Goal: Check status: Check status

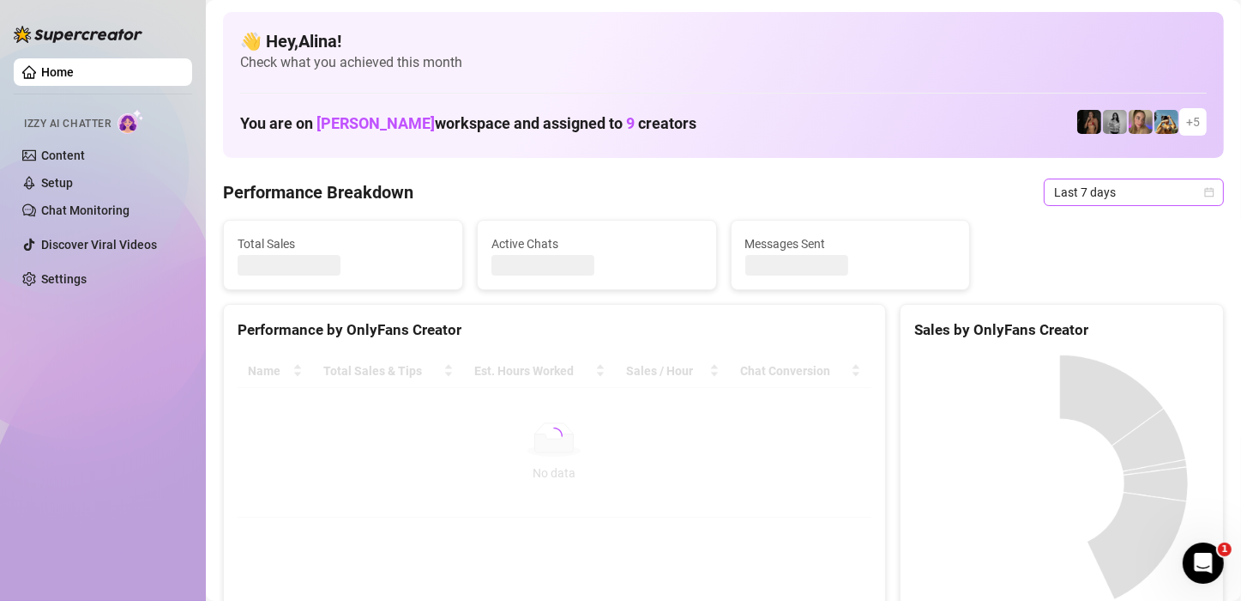
click at [1142, 195] on span "Last 7 days" at bounding box center [1134, 192] width 160 height 26
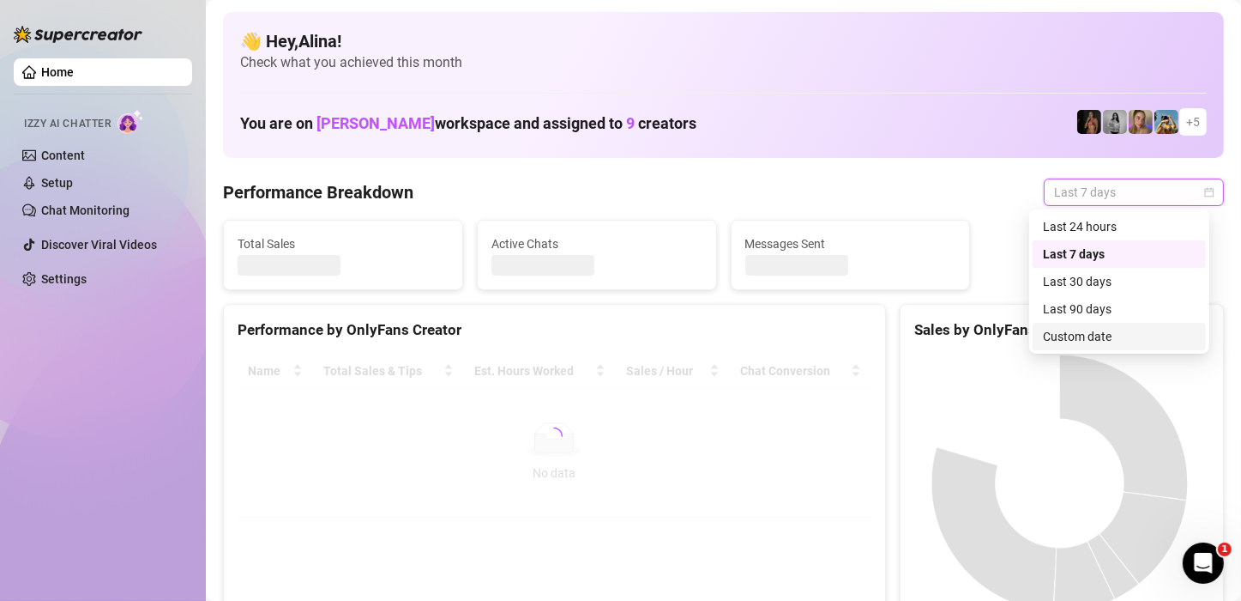
click at [1086, 329] on div "Custom date" at bounding box center [1119, 336] width 153 height 19
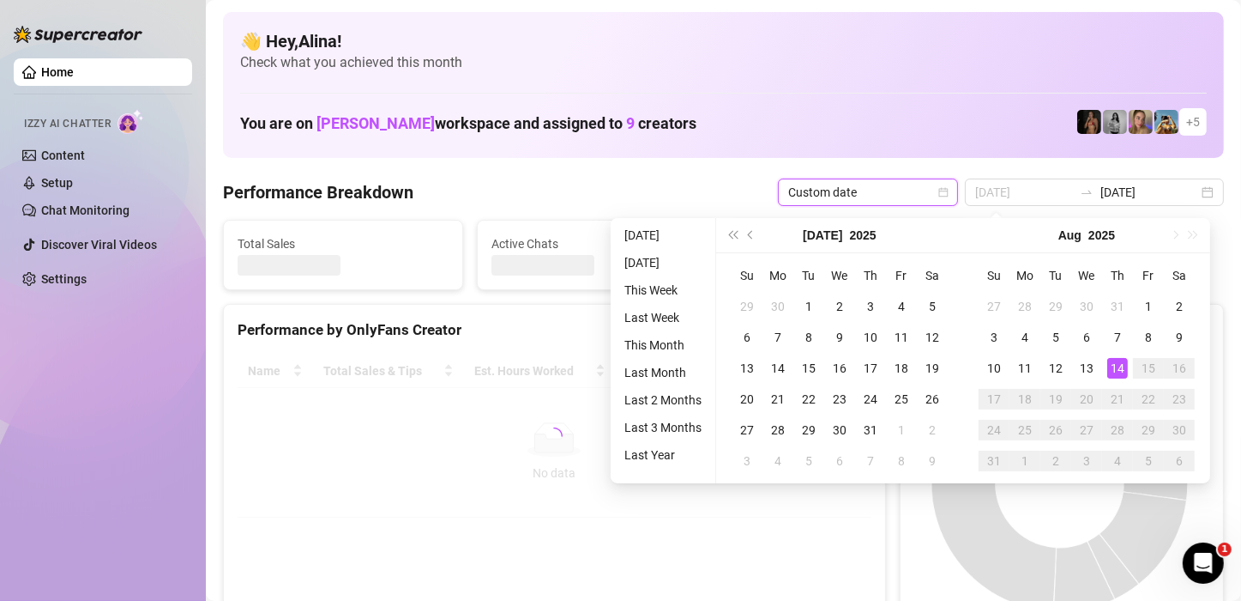
click at [1111, 364] on div "14" at bounding box center [1118, 368] width 21 height 21
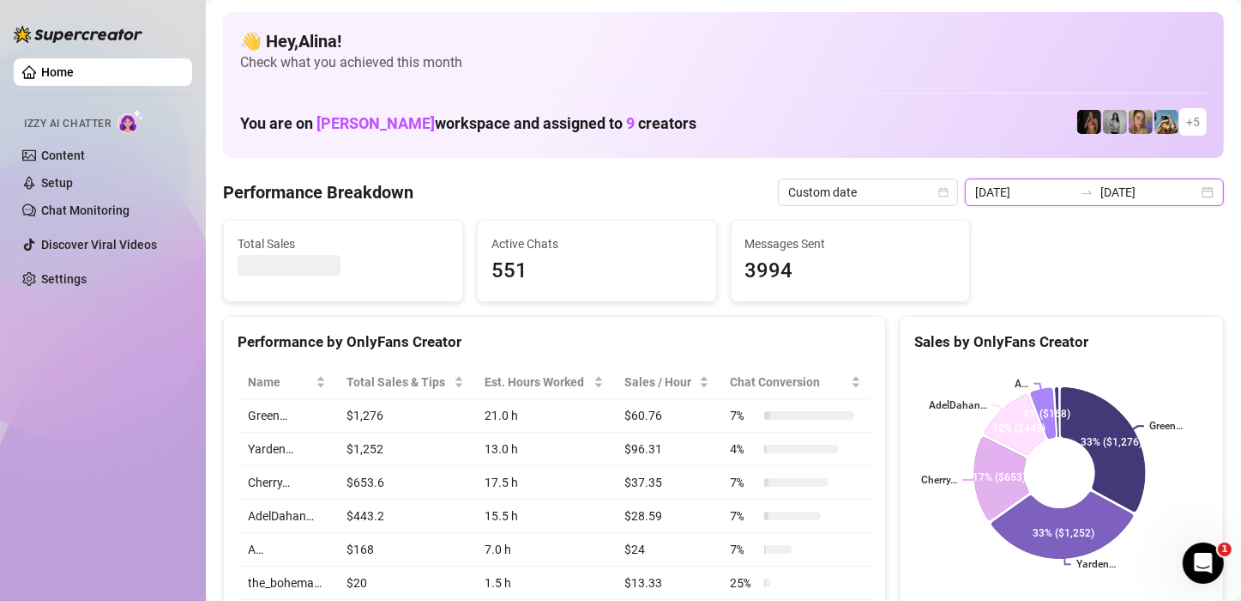
click at [1038, 188] on input "[DATE]" at bounding box center [1024, 192] width 98 height 19
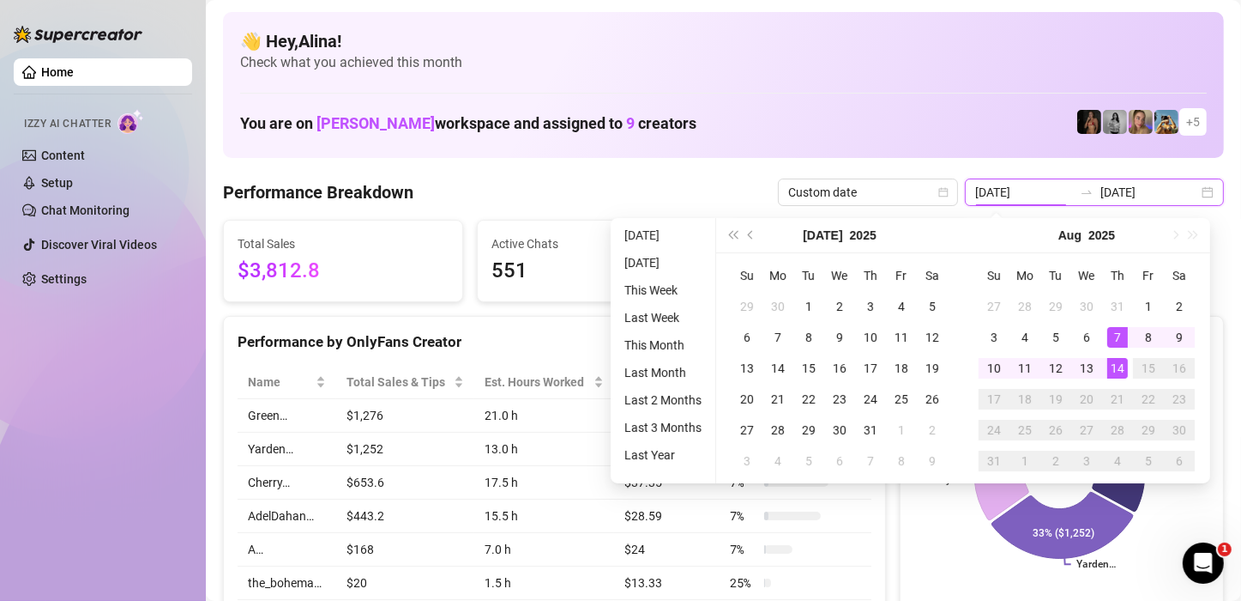
click at [1038, 190] on input "[DATE]" at bounding box center [1024, 192] width 98 height 19
type input "[DATE]"
click at [1124, 365] on div "14" at bounding box center [1118, 368] width 21 height 21
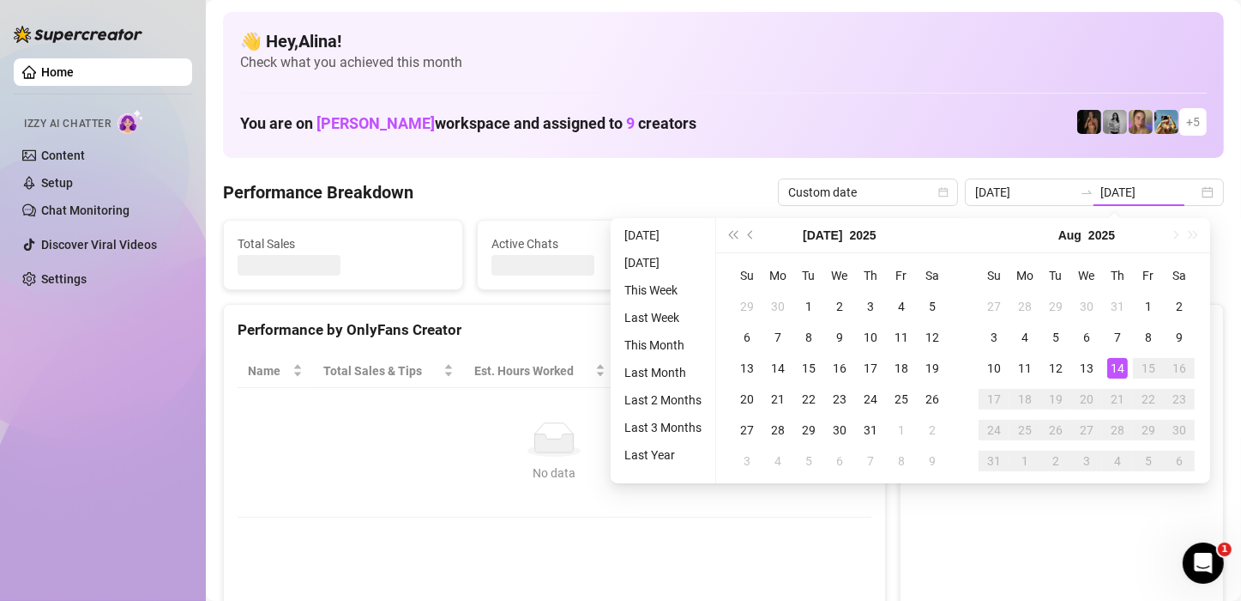
type input "[DATE]"
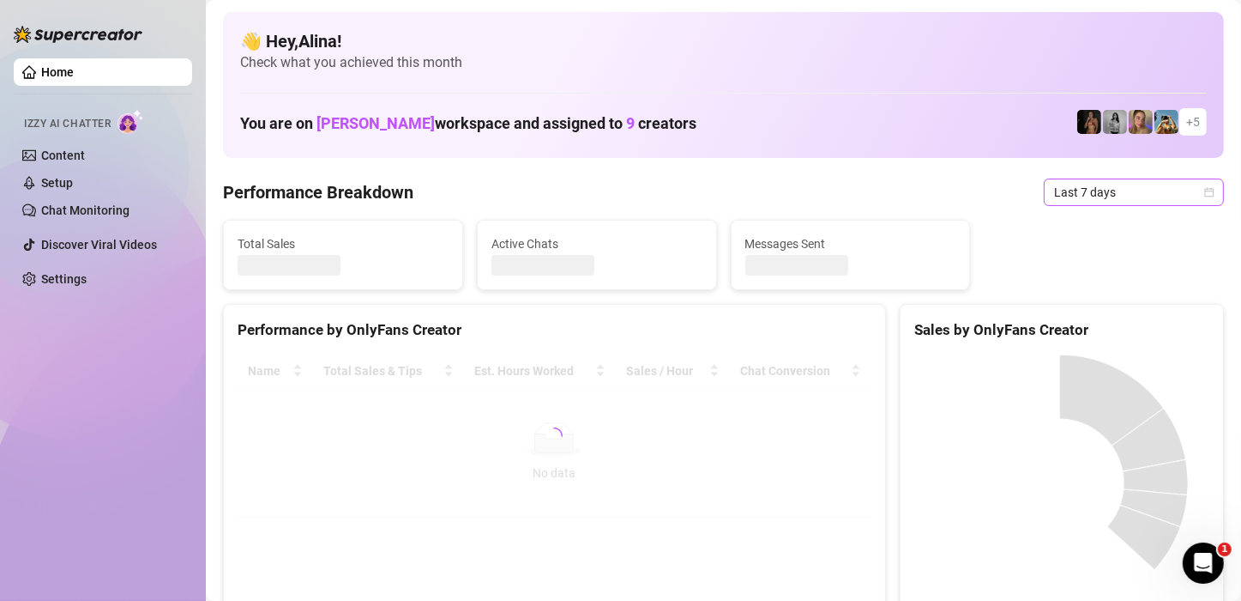
click at [1127, 201] on span "Last 7 days" at bounding box center [1134, 192] width 160 height 26
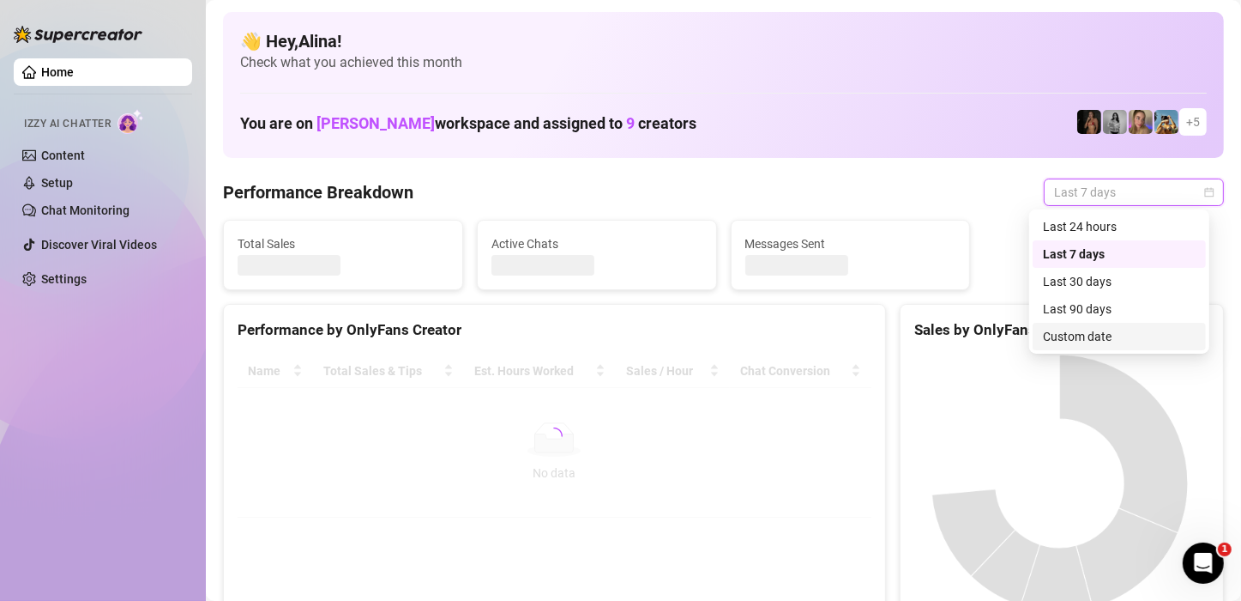
click at [1107, 335] on div "Custom date" at bounding box center [1119, 336] width 153 height 19
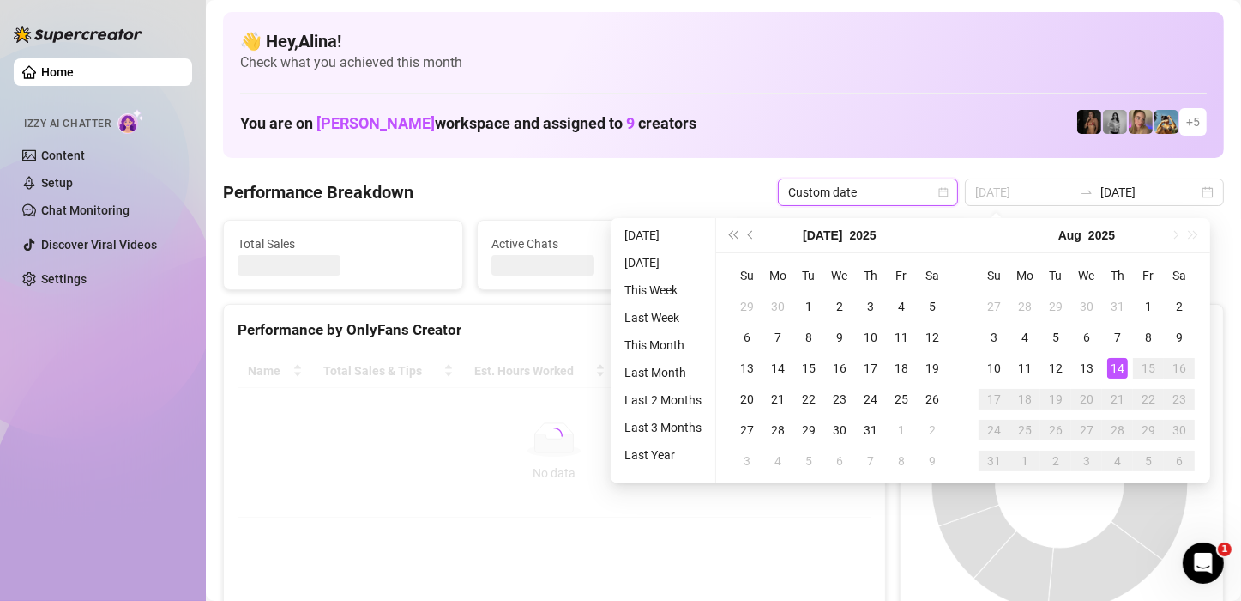
click at [1110, 362] on div "14" at bounding box center [1118, 368] width 21 height 21
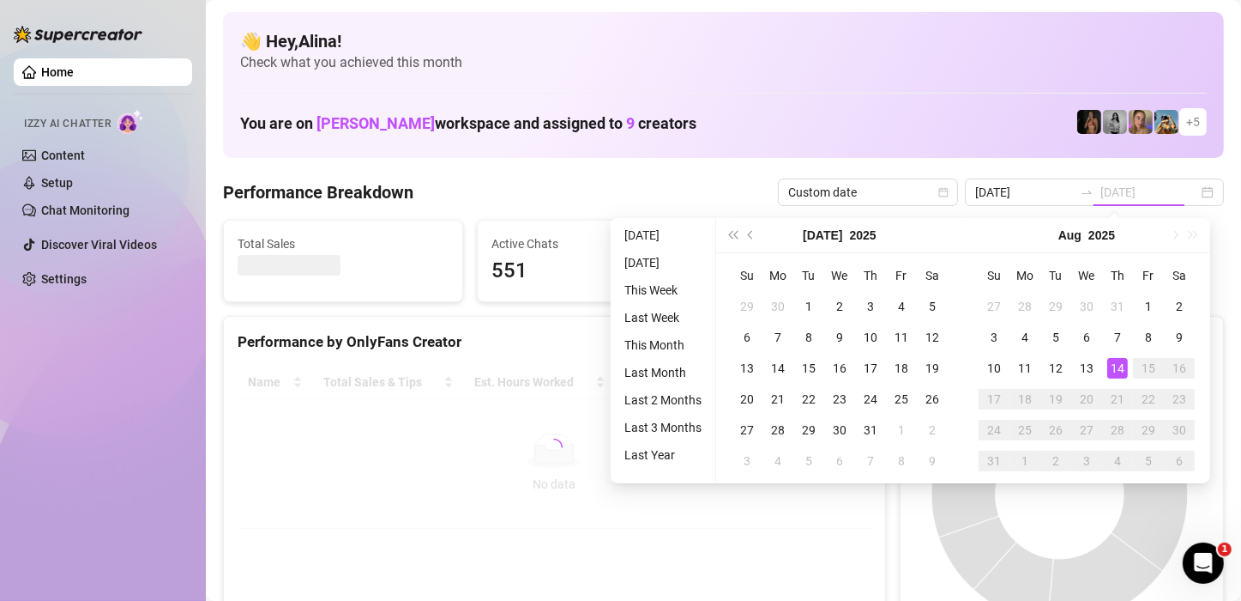
click at [1110, 362] on div "14" at bounding box center [1118, 368] width 21 height 21
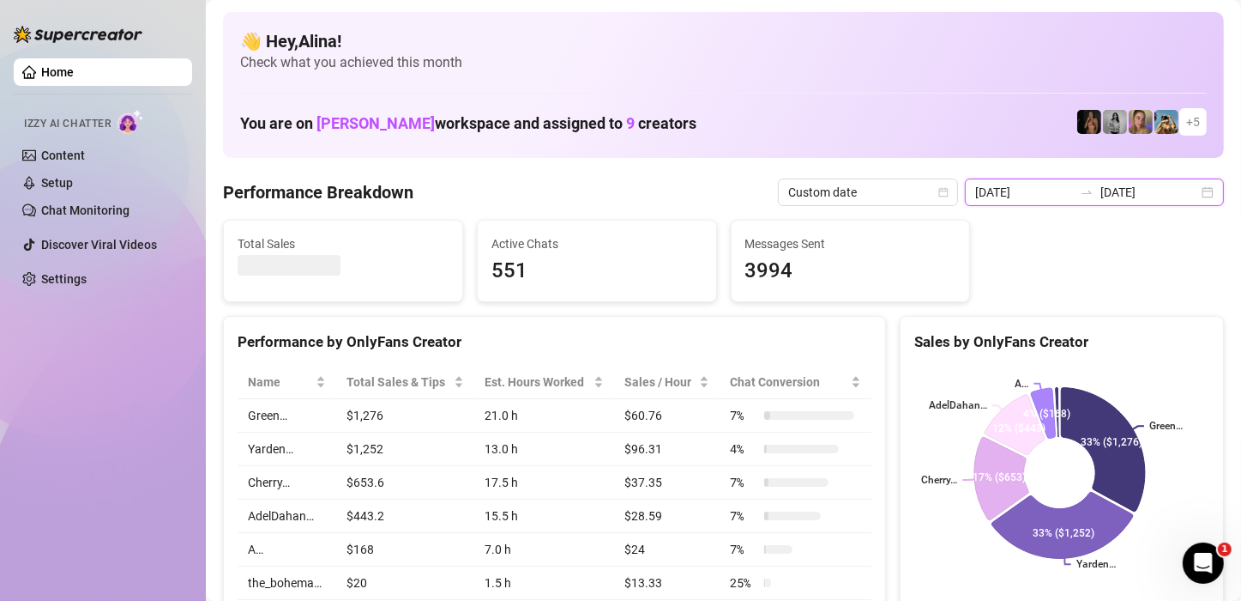
click at [1008, 184] on input "[DATE]" at bounding box center [1024, 192] width 98 height 19
click at [1008, 186] on input "[DATE]" at bounding box center [1024, 192] width 98 height 19
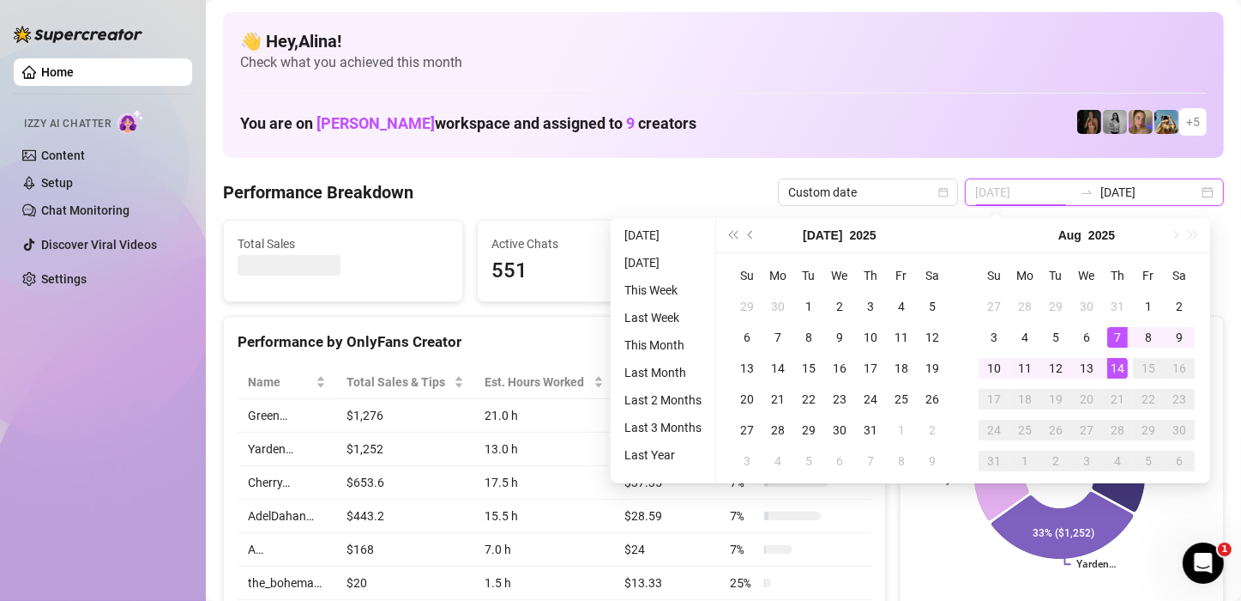
type input "[DATE]"
click at [1118, 361] on div "14" at bounding box center [1118, 368] width 21 height 21
click at [1118, 362] on div "14" at bounding box center [1118, 368] width 21 height 21
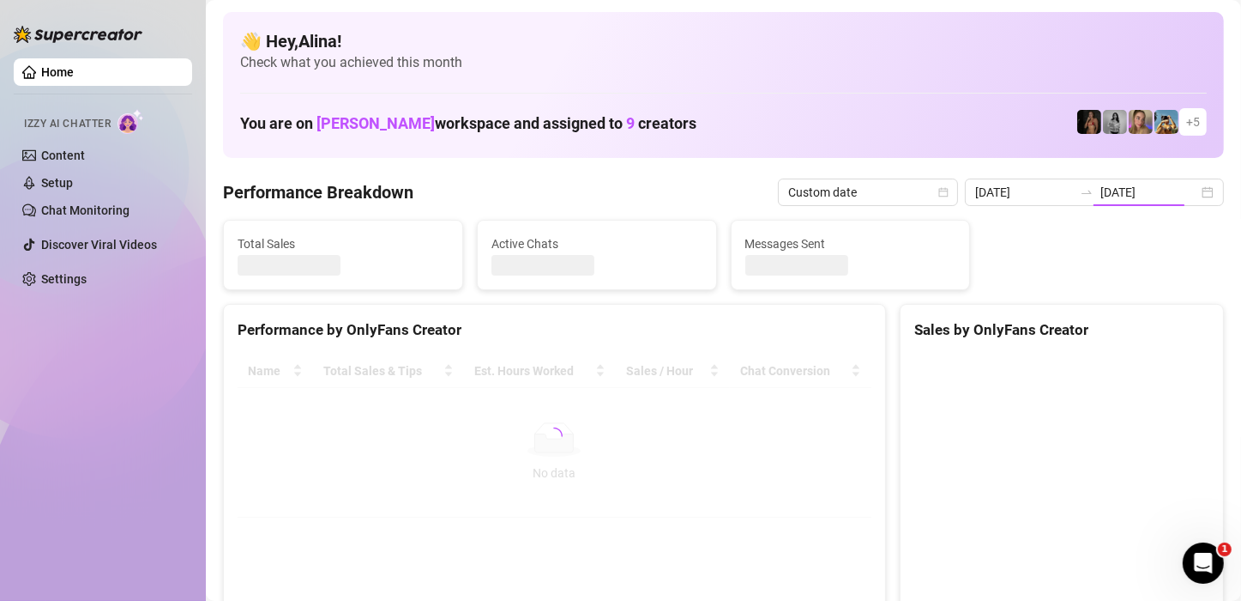
type input "[DATE]"
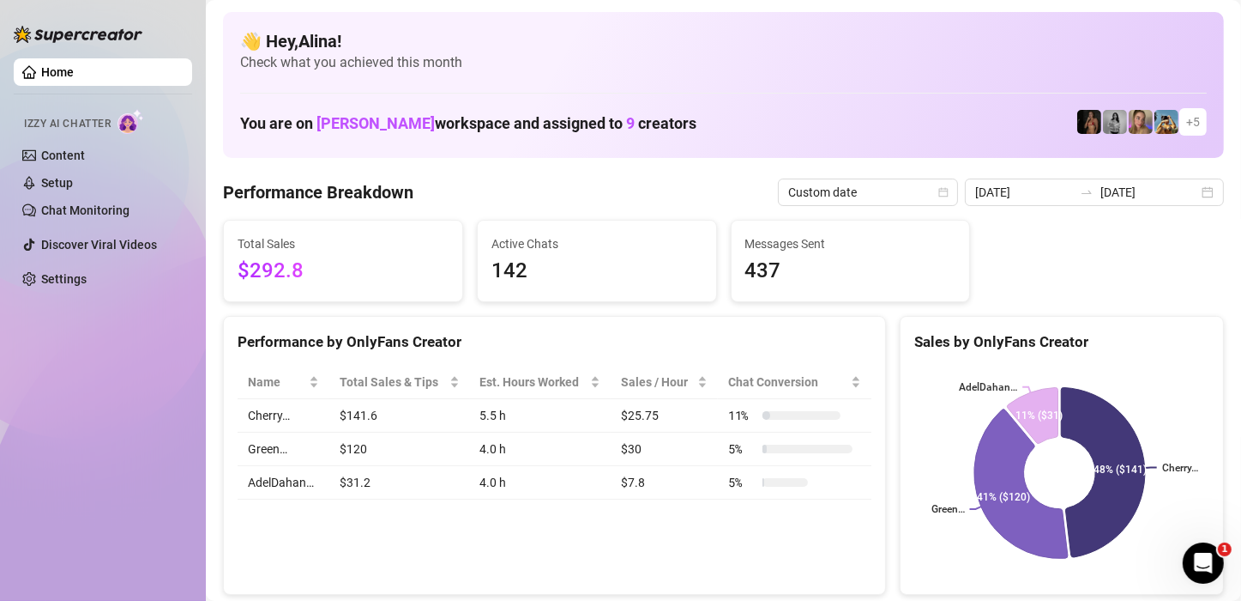
scroll to position [86, 0]
